Goal: Task Accomplishment & Management: Use online tool/utility

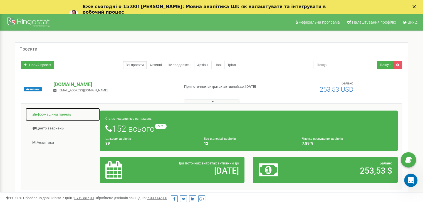
click at [41, 113] on link "Інформаційна панель" at bounding box center [62, 115] width 75 height 14
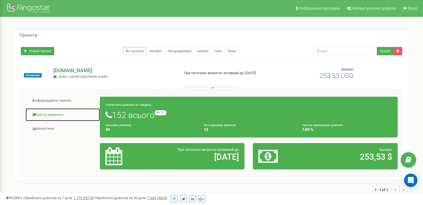
click at [55, 116] on link "Центр звернень" at bounding box center [62, 115] width 75 height 14
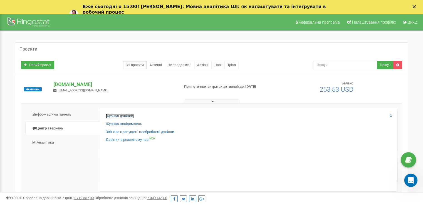
click at [118, 114] on link "Журнал дзвінків" at bounding box center [120, 116] width 28 height 5
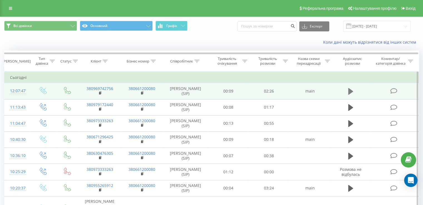
click at [352, 92] on icon at bounding box center [350, 92] width 5 height 8
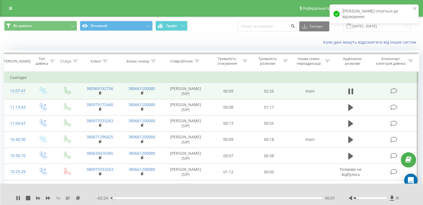
drag, startPoint x: 370, startPoint y: 197, endPoint x: 358, endPoint y: 199, distance: 11.8
click at [358, 199] on div at bounding box center [370, 199] width 33 height 2
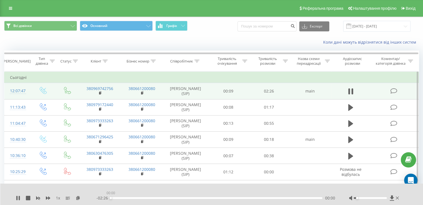
drag, startPoint x: 122, startPoint y: 198, endPoint x: 99, endPoint y: 198, distance: 23.4
click at [99, 198] on div "- 02:26 00:00 00:00" at bounding box center [216, 199] width 239 height 6
click at [122, 198] on div "00:16" at bounding box center [217, 199] width 212 height 2
click at [17, 198] on icon at bounding box center [16, 198] width 1 height 4
